Goal: Task Accomplishment & Management: Manage account settings

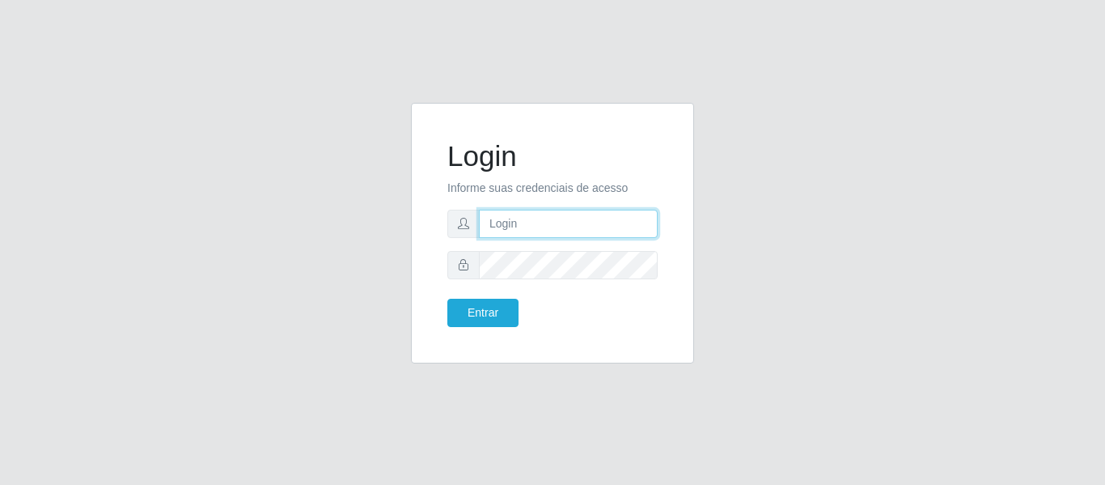
click at [536, 221] on input "text" at bounding box center [568, 224] width 179 height 28
type input "[EMAIL_ADDRESS][DOMAIN_NAME]"
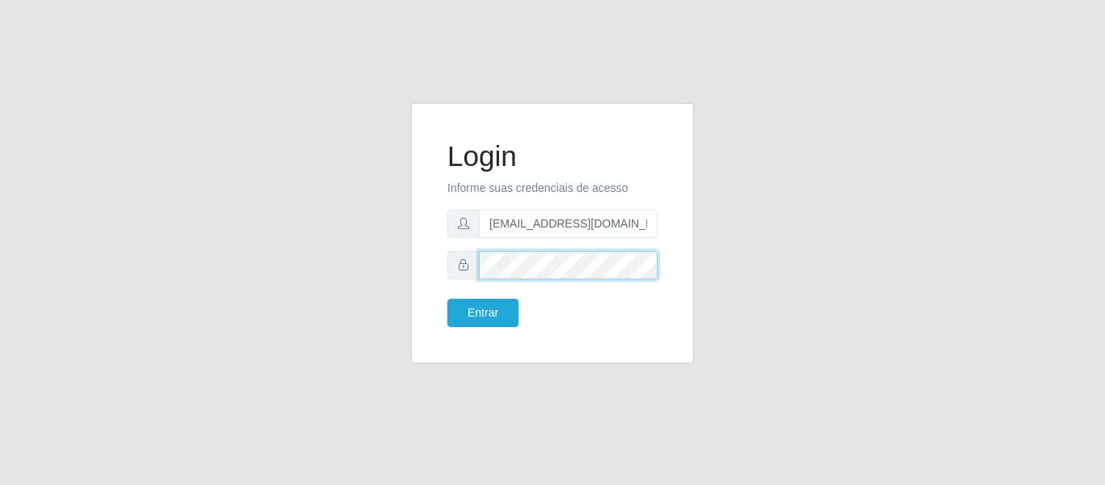
click at [447, 299] on button "Entrar" at bounding box center [482, 313] width 71 height 28
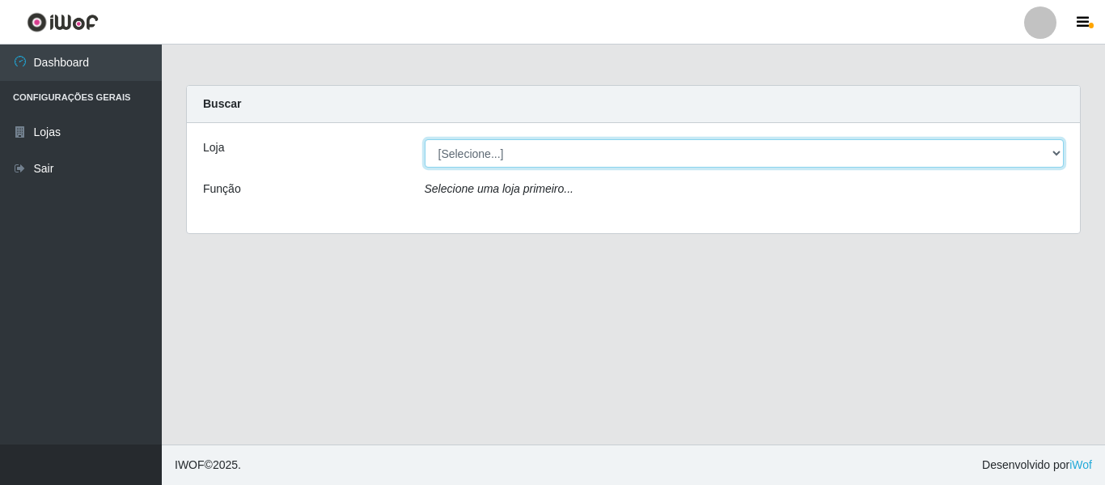
click at [1027, 154] on select "[Selecione...] SuperFácil Atacado - São Gonçalo do Amarante" at bounding box center [745, 153] width 640 height 28
select select "408"
click at [425, 139] on select "[Selecione...] SuperFácil Atacado - São Gonçalo do Amarante" at bounding box center [745, 153] width 640 height 28
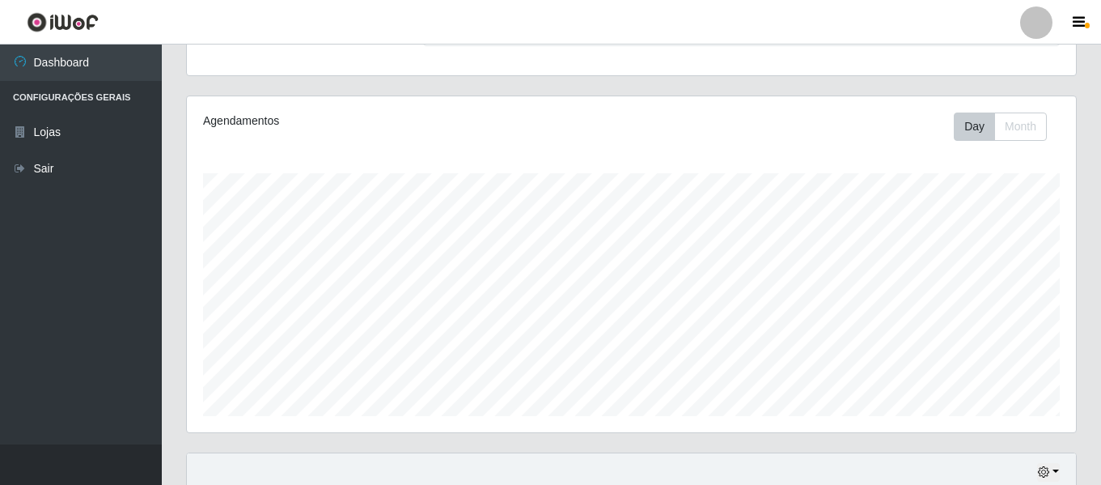
scroll to position [260, 0]
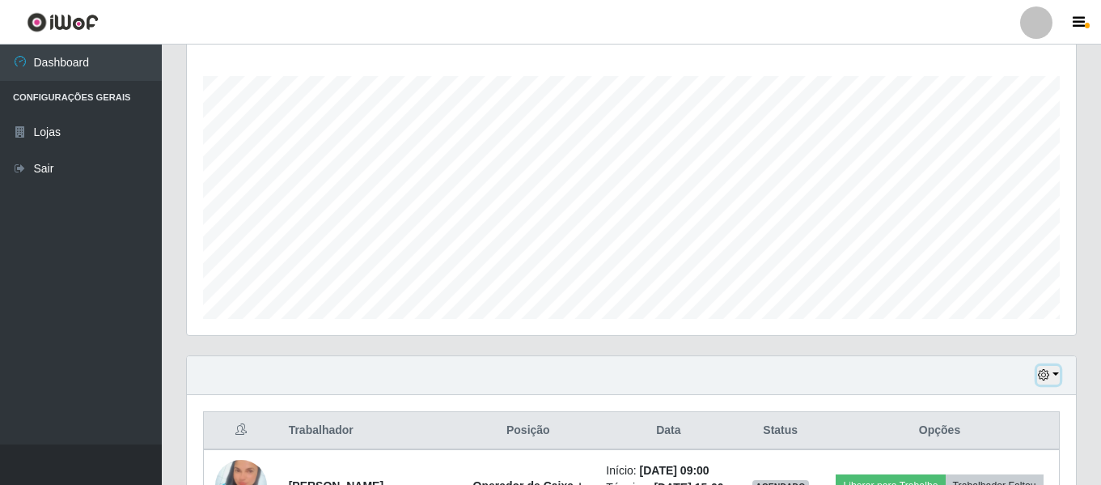
click at [1044, 376] on icon "button" at bounding box center [1043, 374] width 11 height 11
click at [993, 345] on button "Não encerrados" at bounding box center [995, 348] width 128 height 33
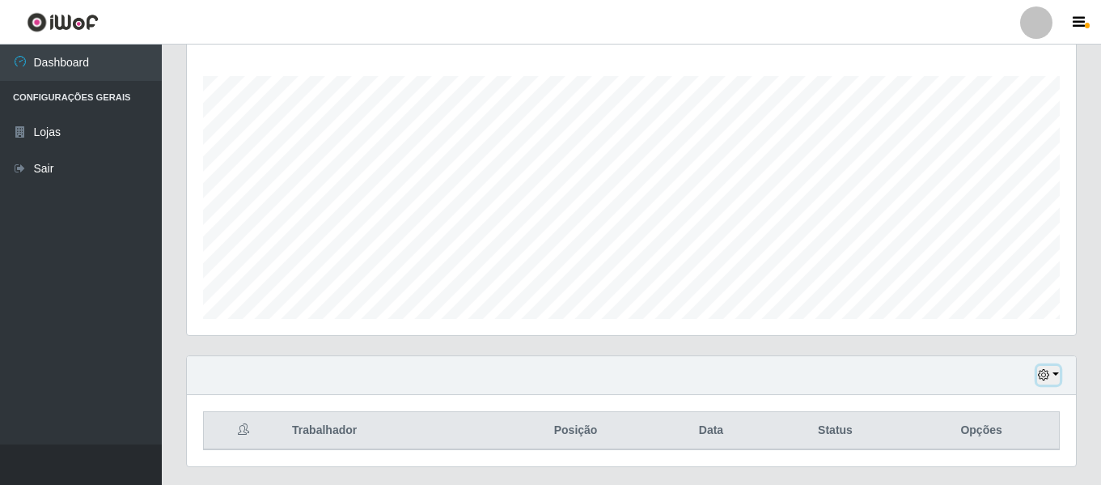
click at [1044, 379] on icon "button" at bounding box center [1043, 374] width 11 height 11
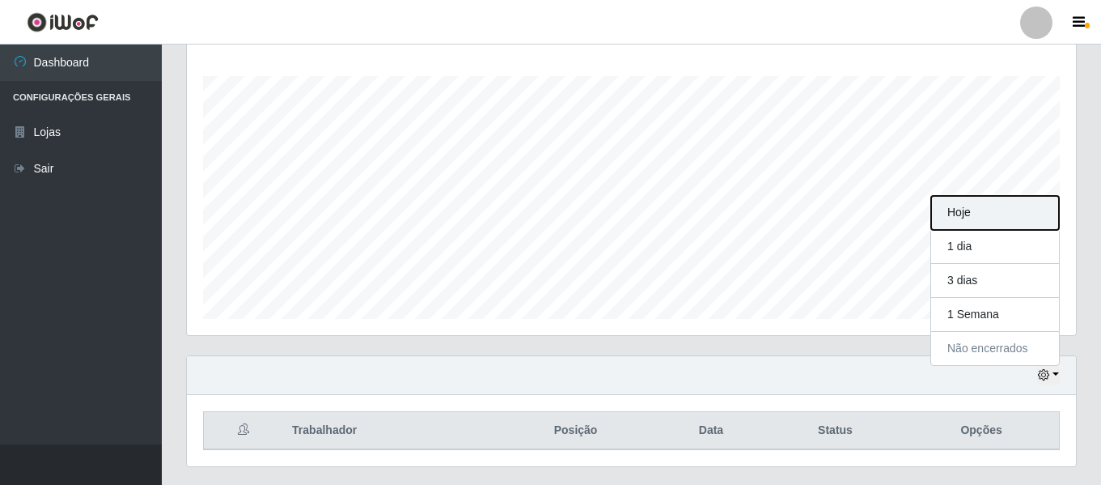
click at [993, 205] on button "Hoje" at bounding box center [995, 213] width 128 height 34
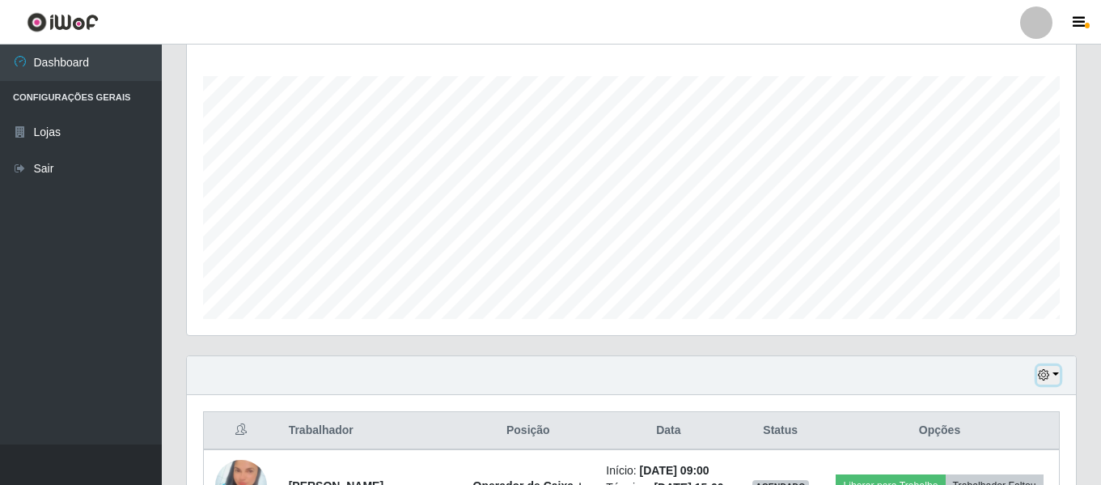
click at [1045, 379] on icon "button" at bounding box center [1043, 374] width 11 height 11
click at [997, 346] on button "Não encerrados" at bounding box center [995, 348] width 128 height 33
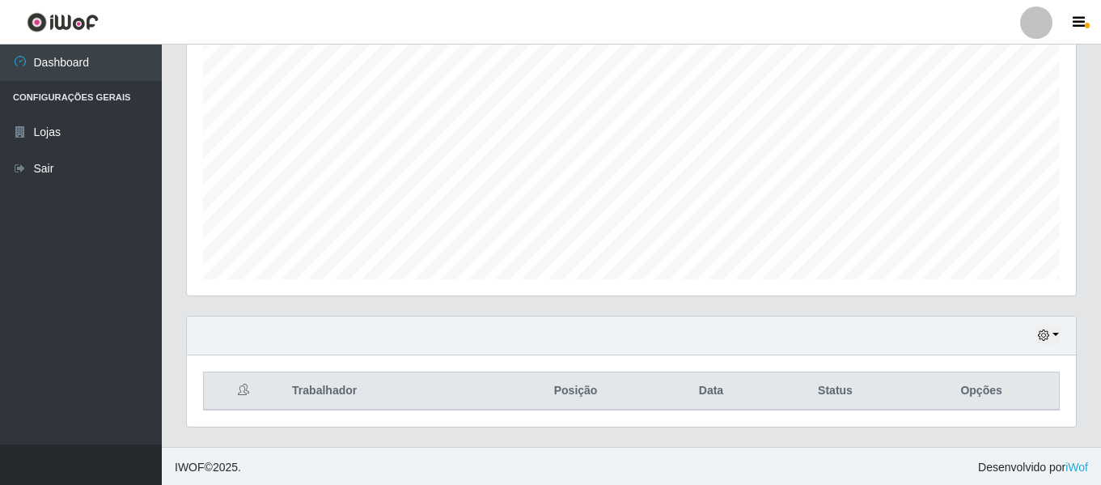
scroll to position [302, 0]
click at [1043, 333] on icon "button" at bounding box center [1043, 332] width 11 height 11
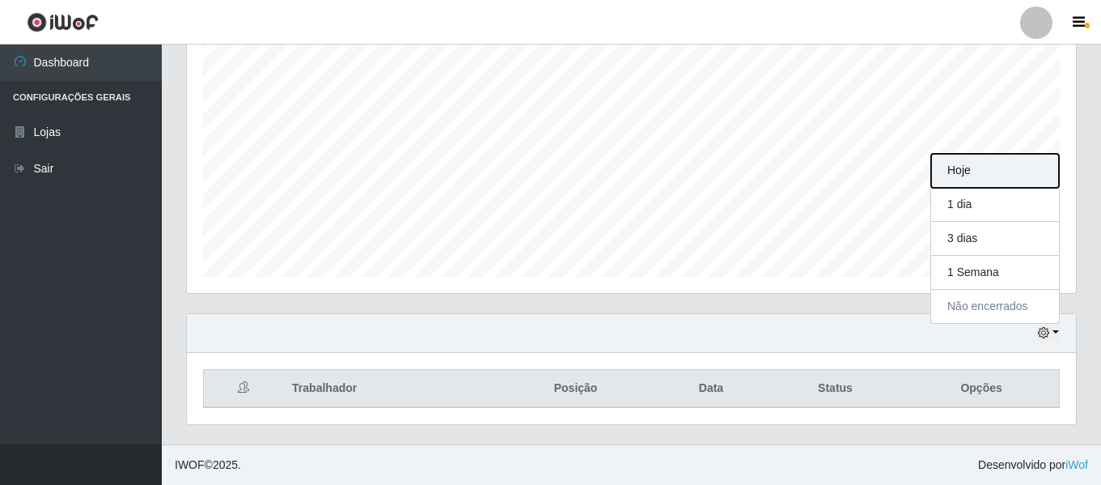
click at [1000, 169] on button "Hoje" at bounding box center [995, 171] width 128 height 34
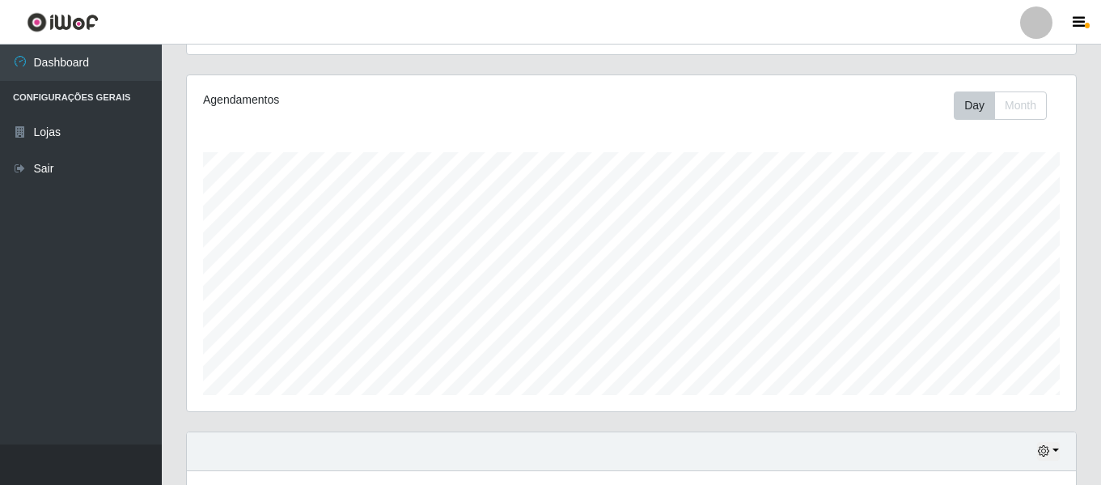
scroll to position [179, 0]
